Goal: Task Accomplishment & Management: Manage account settings

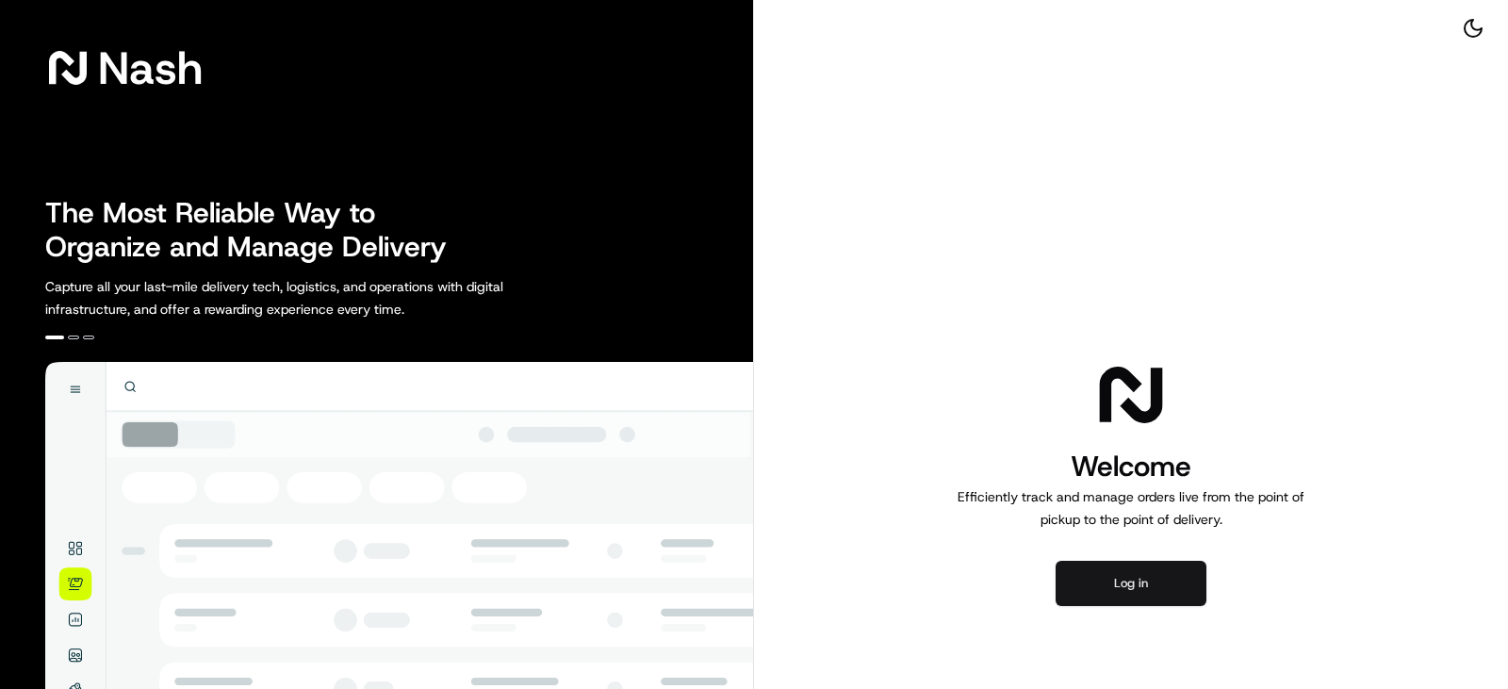
click at [1122, 578] on button "Log in" at bounding box center [1131, 583] width 151 height 45
